Goal: Task Accomplishment & Management: Manage account settings

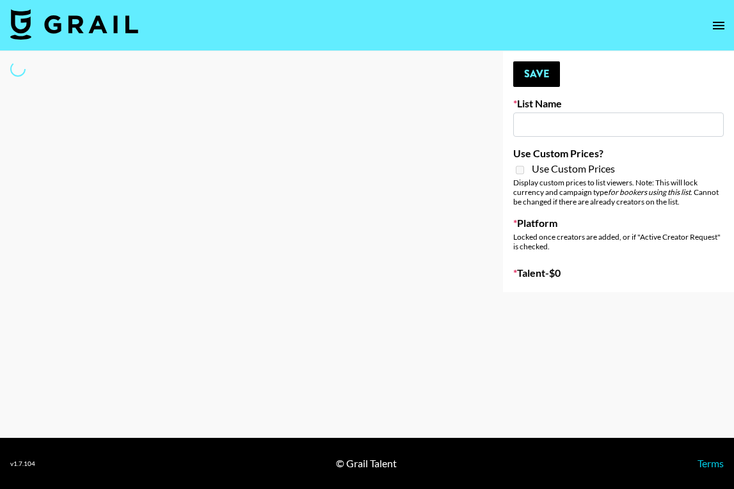
type input "NBC Universal"
select select "Song"
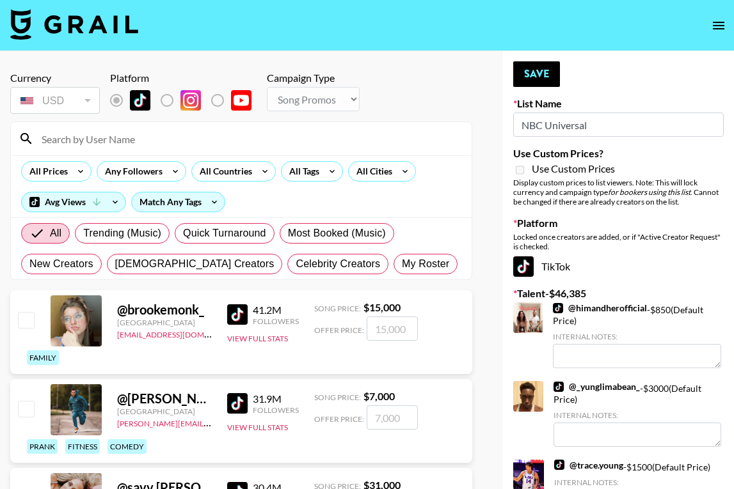
click at [187, 142] on input at bounding box center [249, 139] width 430 height 20
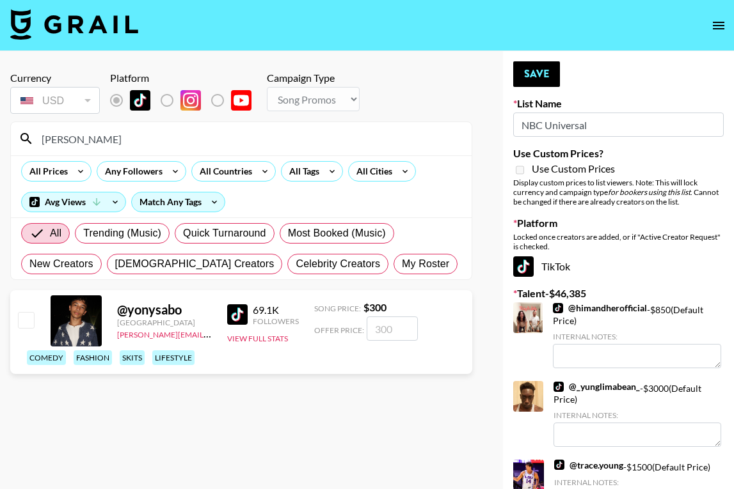
type input "yony"
click at [23, 319] on input "checkbox" at bounding box center [25, 319] width 15 height 15
checkbox input "true"
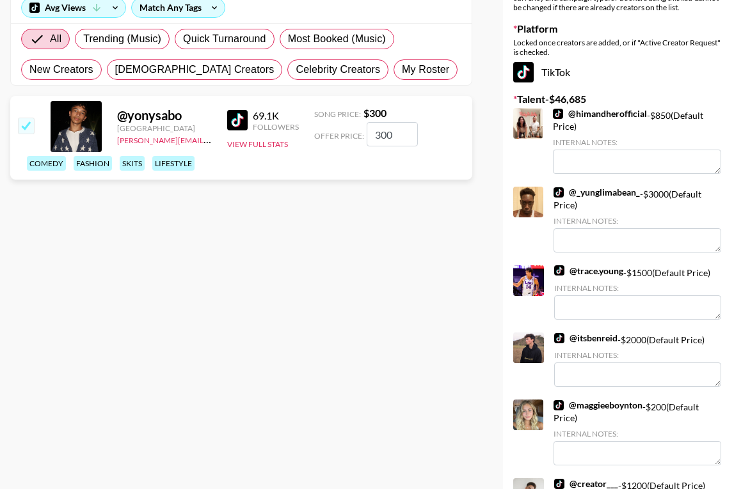
scroll to position [203, 0]
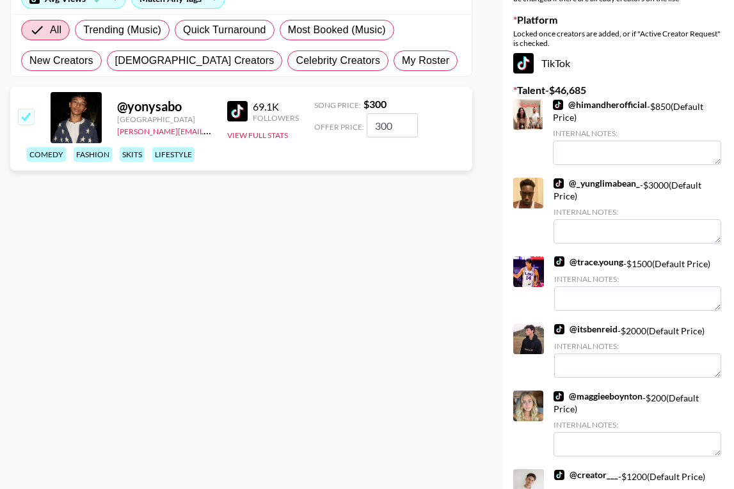
click at [388, 125] on input "300" at bounding box center [391, 125] width 51 height 24
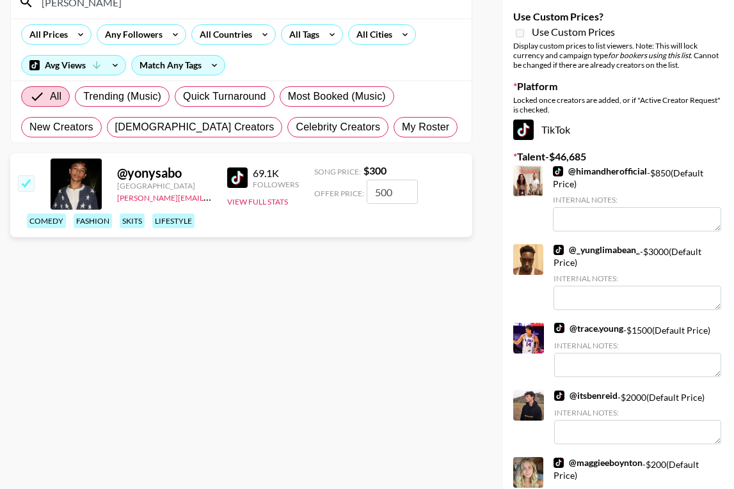
scroll to position [0, 0]
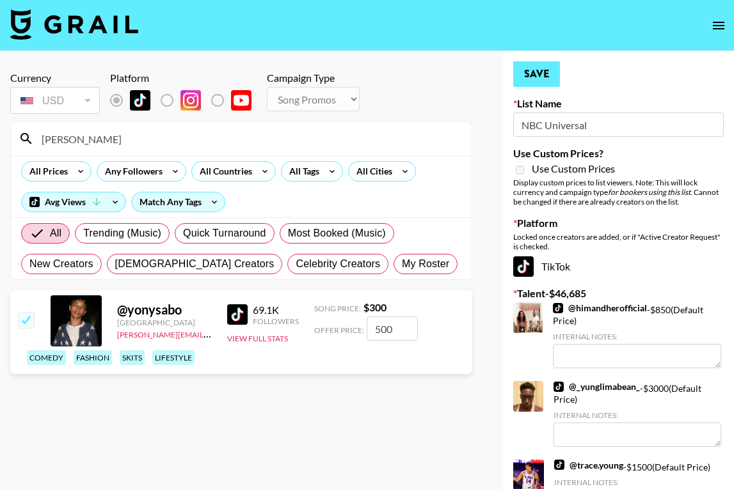
type input "500"
click at [526, 72] on button "Save" at bounding box center [536, 74] width 47 height 26
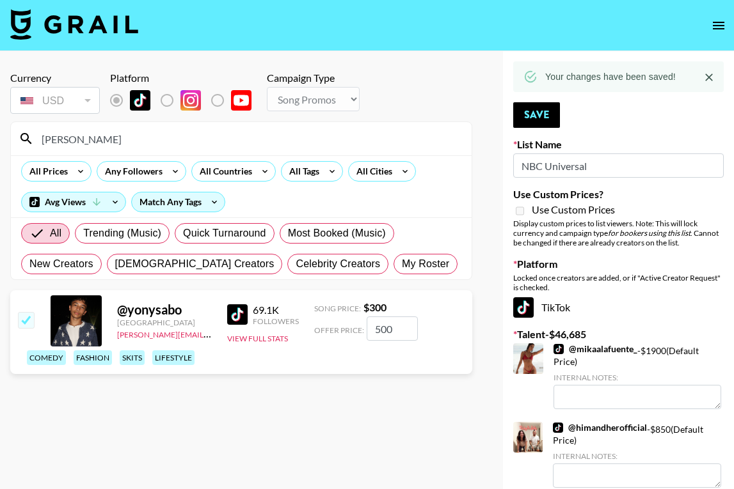
click at [60, 142] on input "yony" at bounding box center [249, 139] width 430 height 20
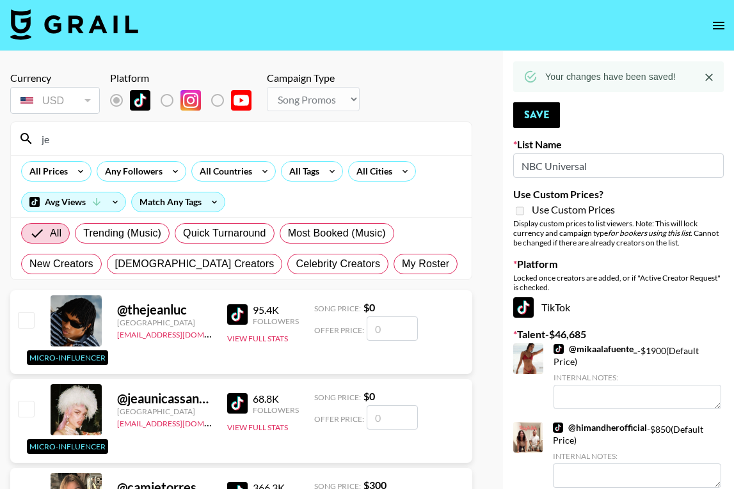
type input "j"
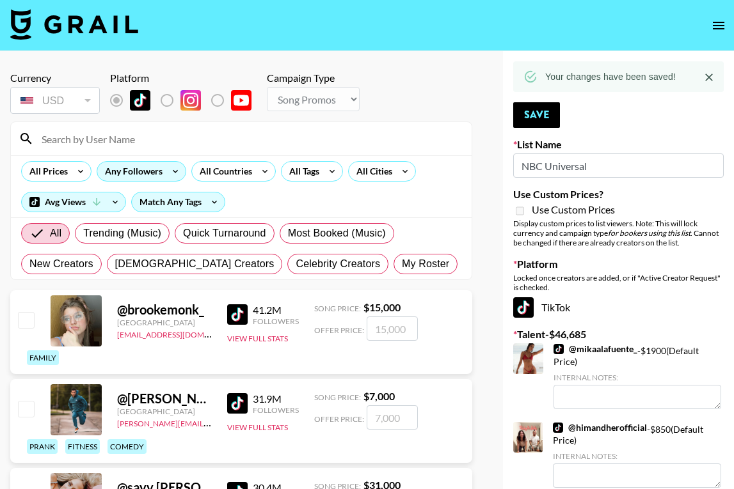
click at [125, 168] on div "Any Followers" at bounding box center [131, 171] width 68 height 19
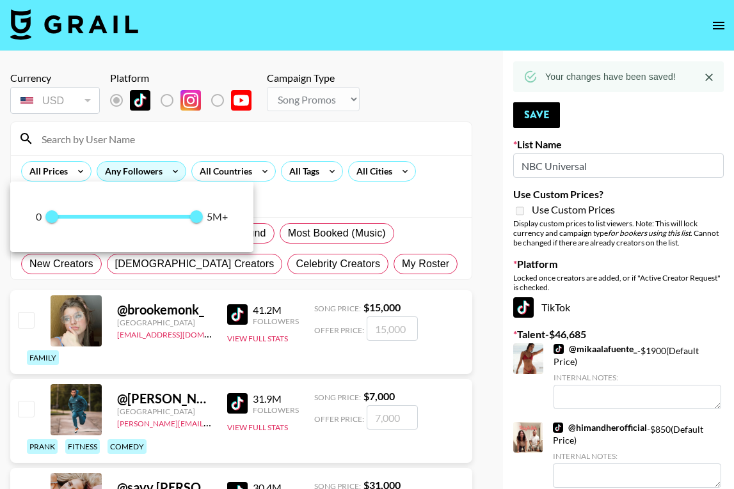
click at [125, 168] on div at bounding box center [367, 244] width 734 height 489
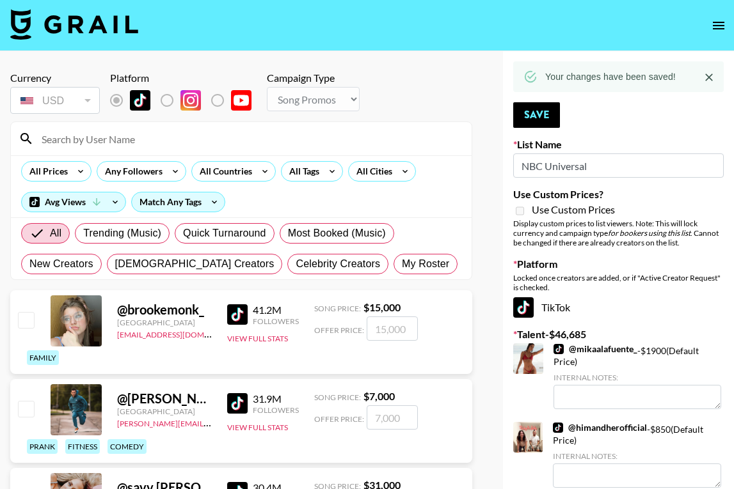
click at [88, 136] on input at bounding box center [249, 139] width 430 height 20
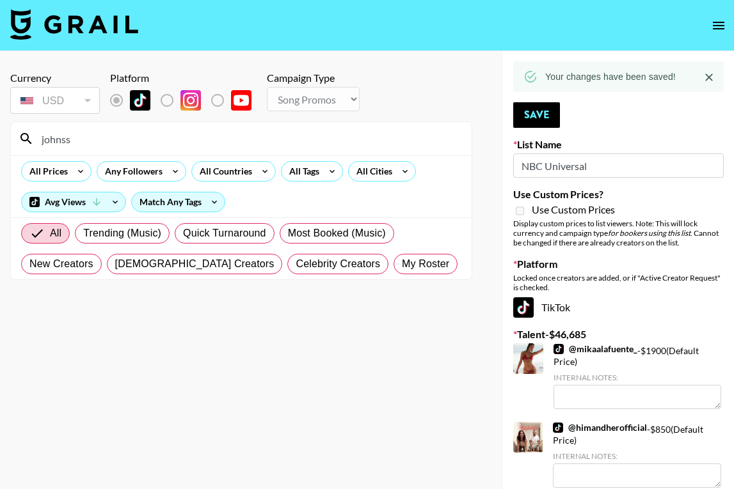
type input "johns"
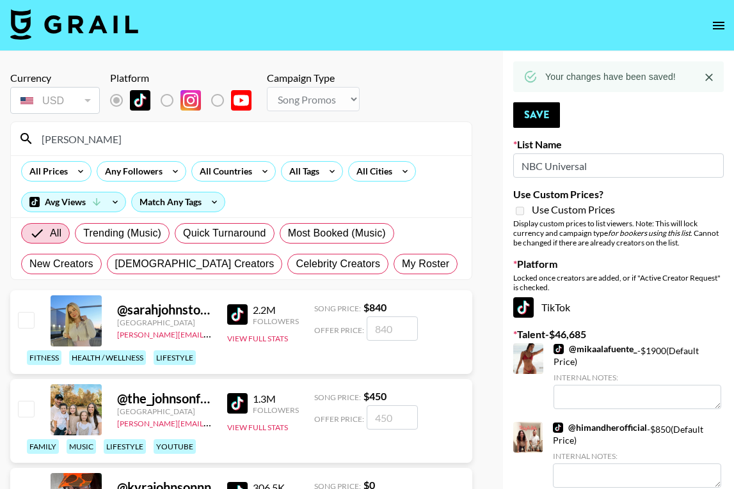
click at [77, 141] on input "johns" at bounding box center [249, 139] width 430 height 20
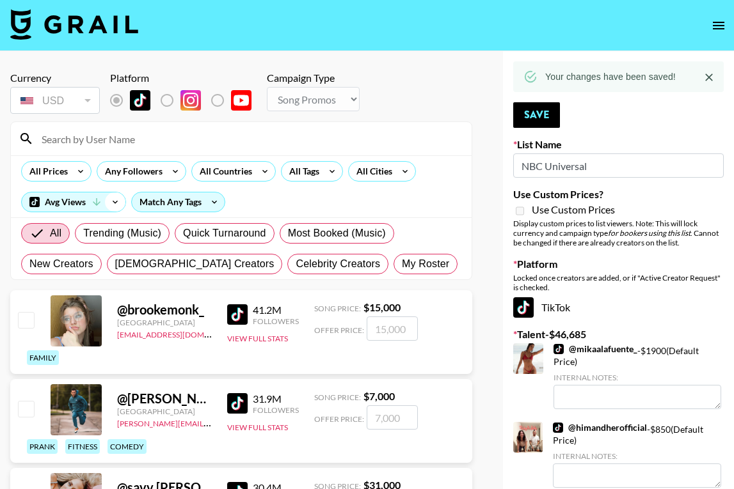
click at [108, 198] on icon at bounding box center [115, 201] width 20 height 19
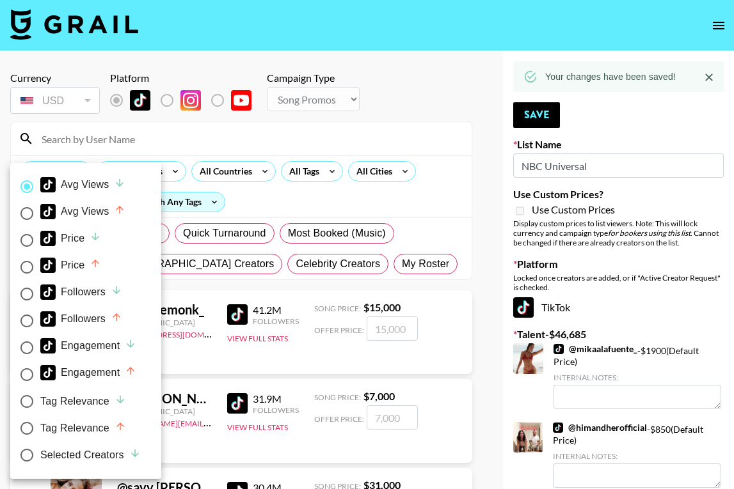
click at [279, 198] on div at bounding box center [367, 244] width 734 height 489
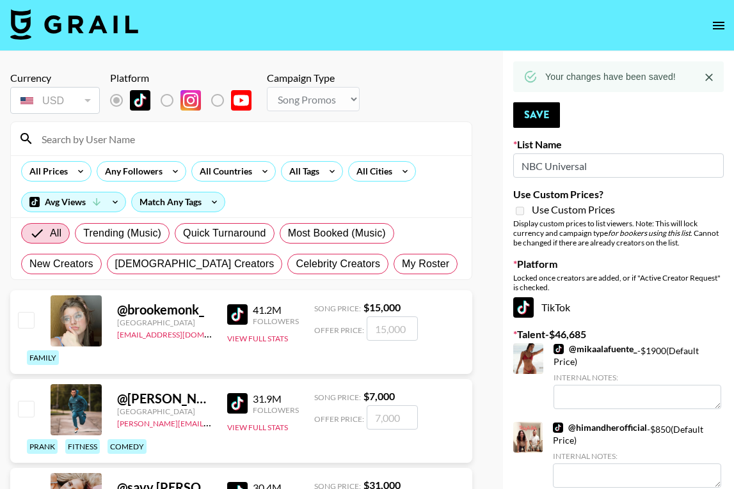
click at [117, 134] on input at bounding box center [249, 139] width 430 height 20
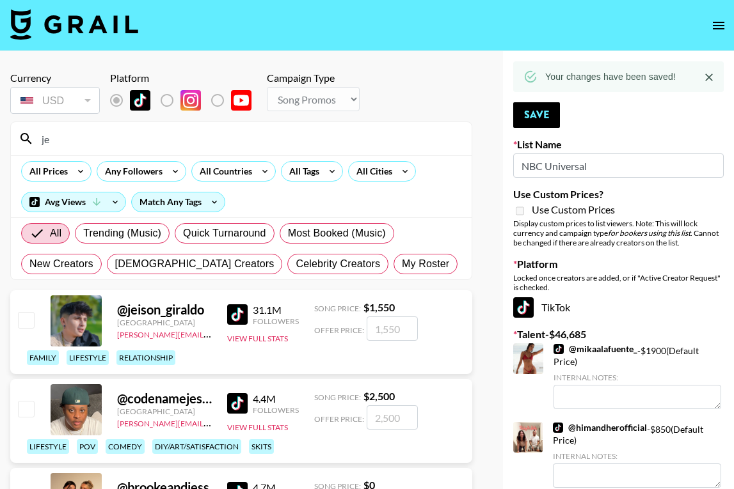
type input "j"
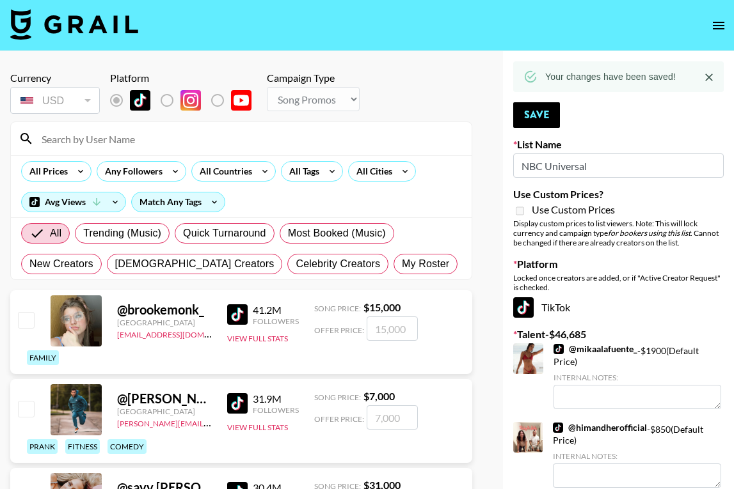
click at [185, 134] on input at bounding box center [249, 139] width 430 height 20
type input "@john"
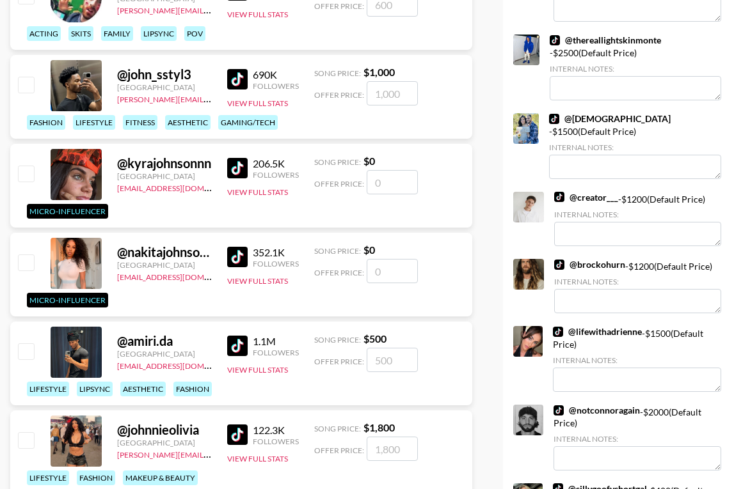
scroll to position [764, 0]
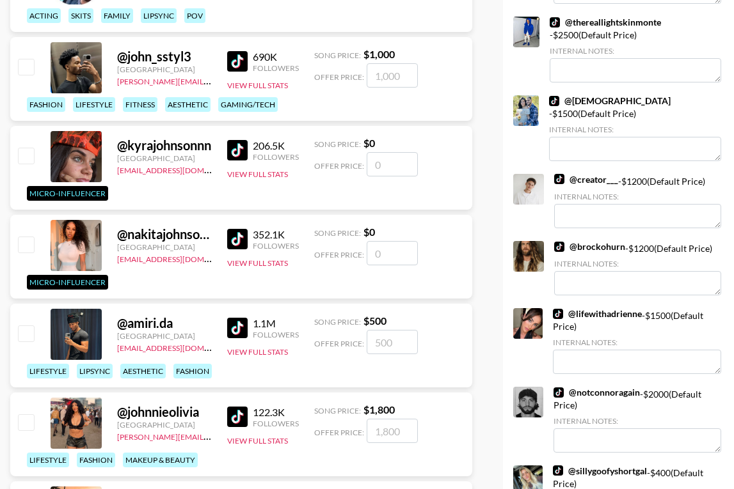
click at [25, 61] on input "checkbox" at bounding box center [25, 66] width 15 height 15
checkbox input "true"
type input "1000"
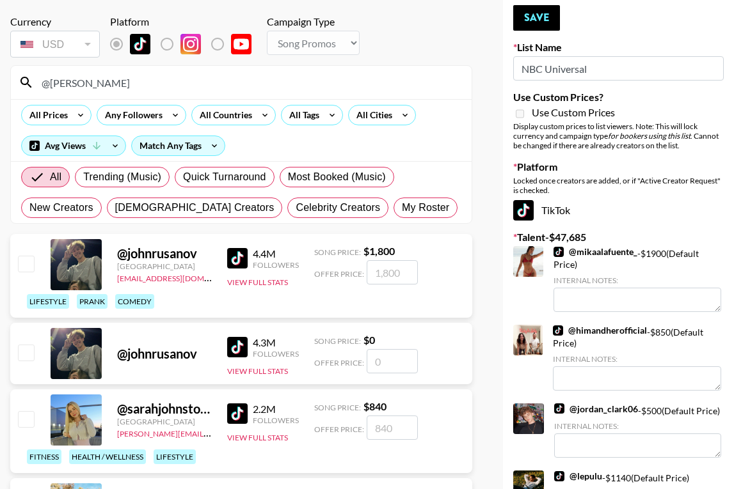
scroll to position [0, 0]
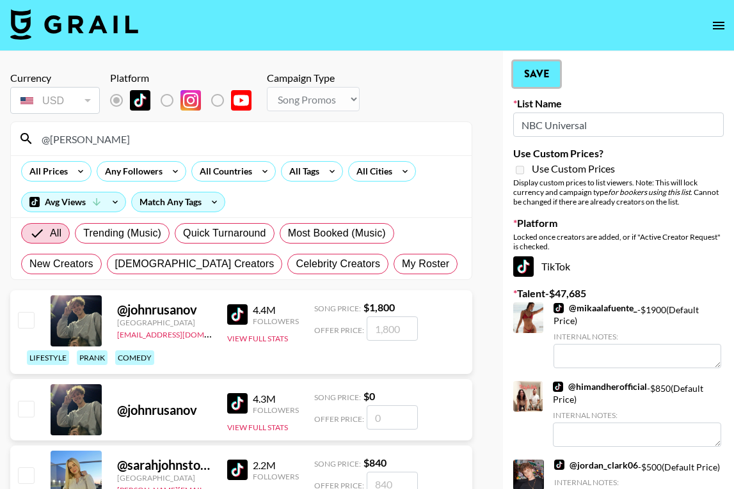
click at [546, 74] on button "Save" at bounding box center [536, 74] width 47 height 26
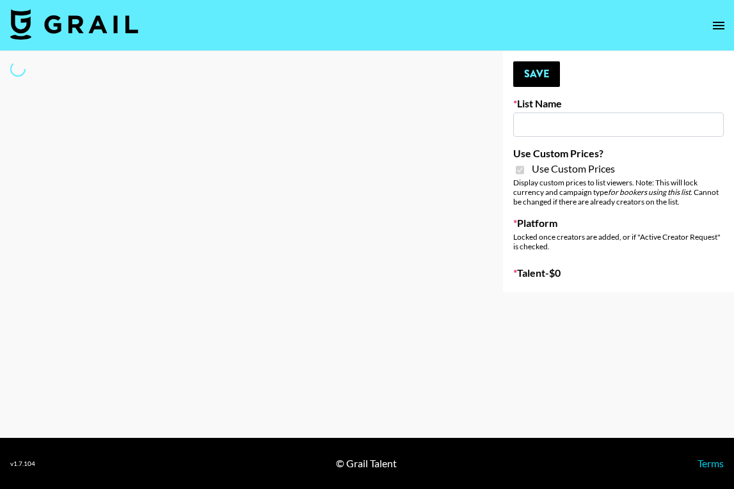
type input "[PERSON_NAME]"
checkbox input "true"
select select "Brand"
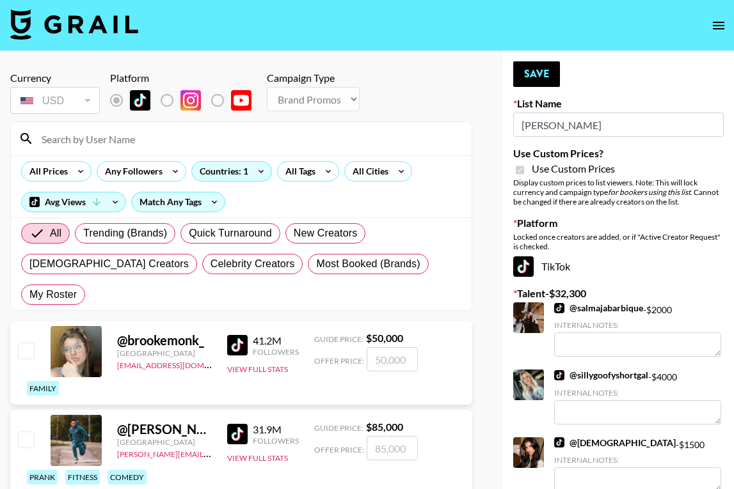
click at [197, 138] on input at bounding box center [249, 139] width 430 height 20
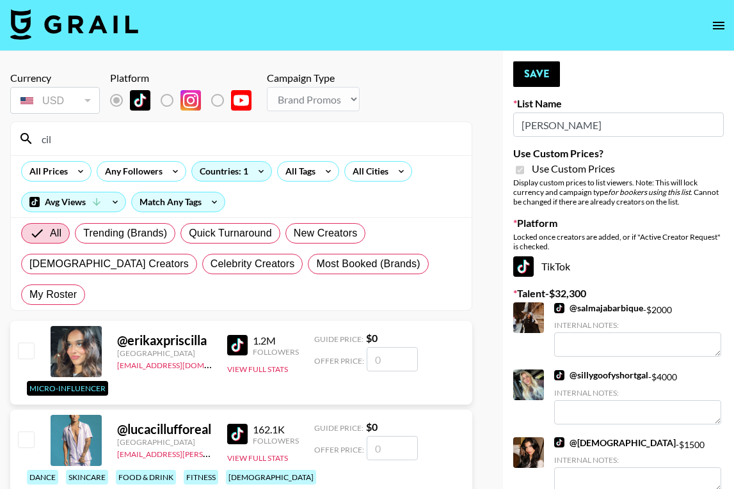
click at [86, 135] on input "cil" at bounding box center [249, 139] width 430 height 20
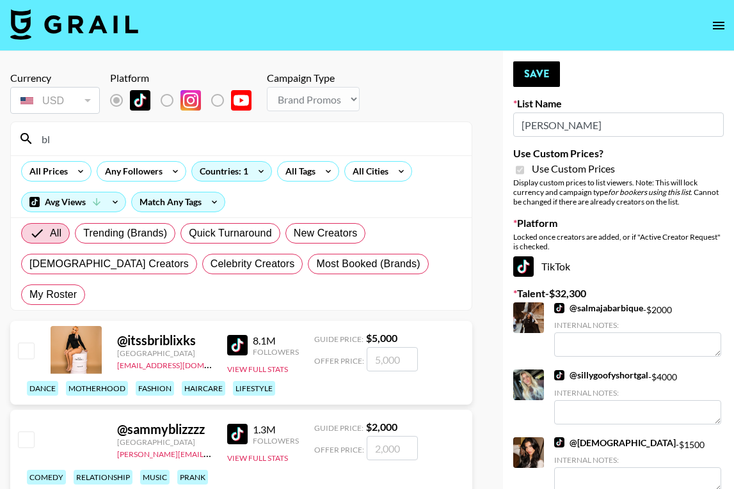
type input "b"
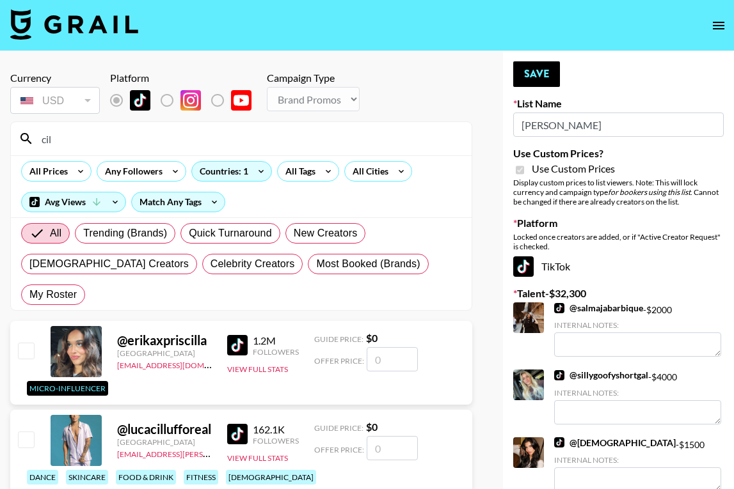
click at [71, 141] on input "cil" at bounding box center [249, 139] width 430 height 20
type input "cil"
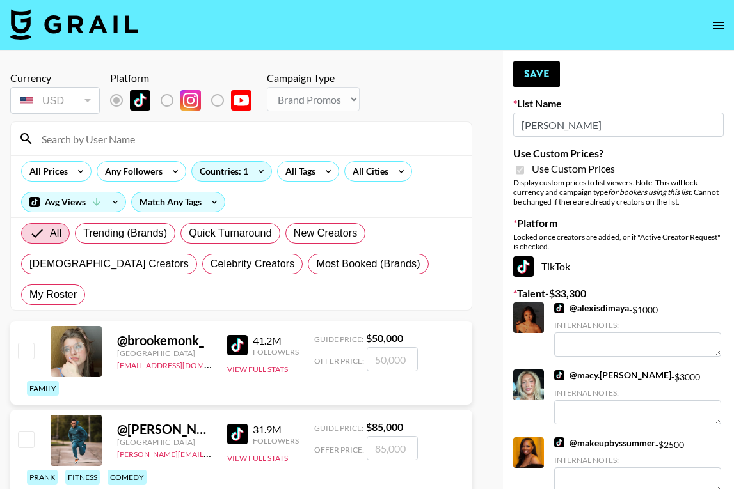
click at [90, 144] on input at bounding box center [249, 139] width 430 height 20
click at [277, 130] on input at bounding box center [249, 139] width 430 height 20
click at [208, 137] on input at bounding box center [249, 139] width 430 height 20
click at [347, 209] on div "All Prices Any Followers Countries: 1 All Tags All Cities Avg Views Match Any T…" at bounding box center [241, 186] width 460 height 62
click at [240, 175] on div "Countries: 1" at bounding box center [231, 171] width 79 height 19
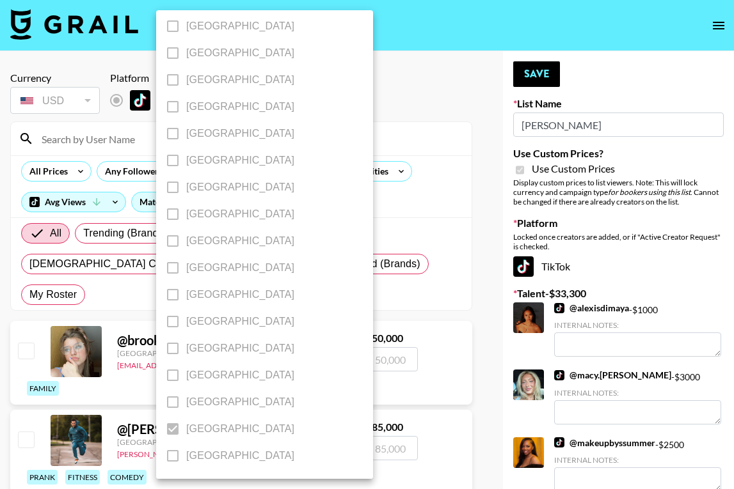
scroll to position [1002, 0]
click at [430, 203] on div at bounding box center [367, 244] width 734 height 489
